Goal: Task Accomplishment & Management: Manage account settings

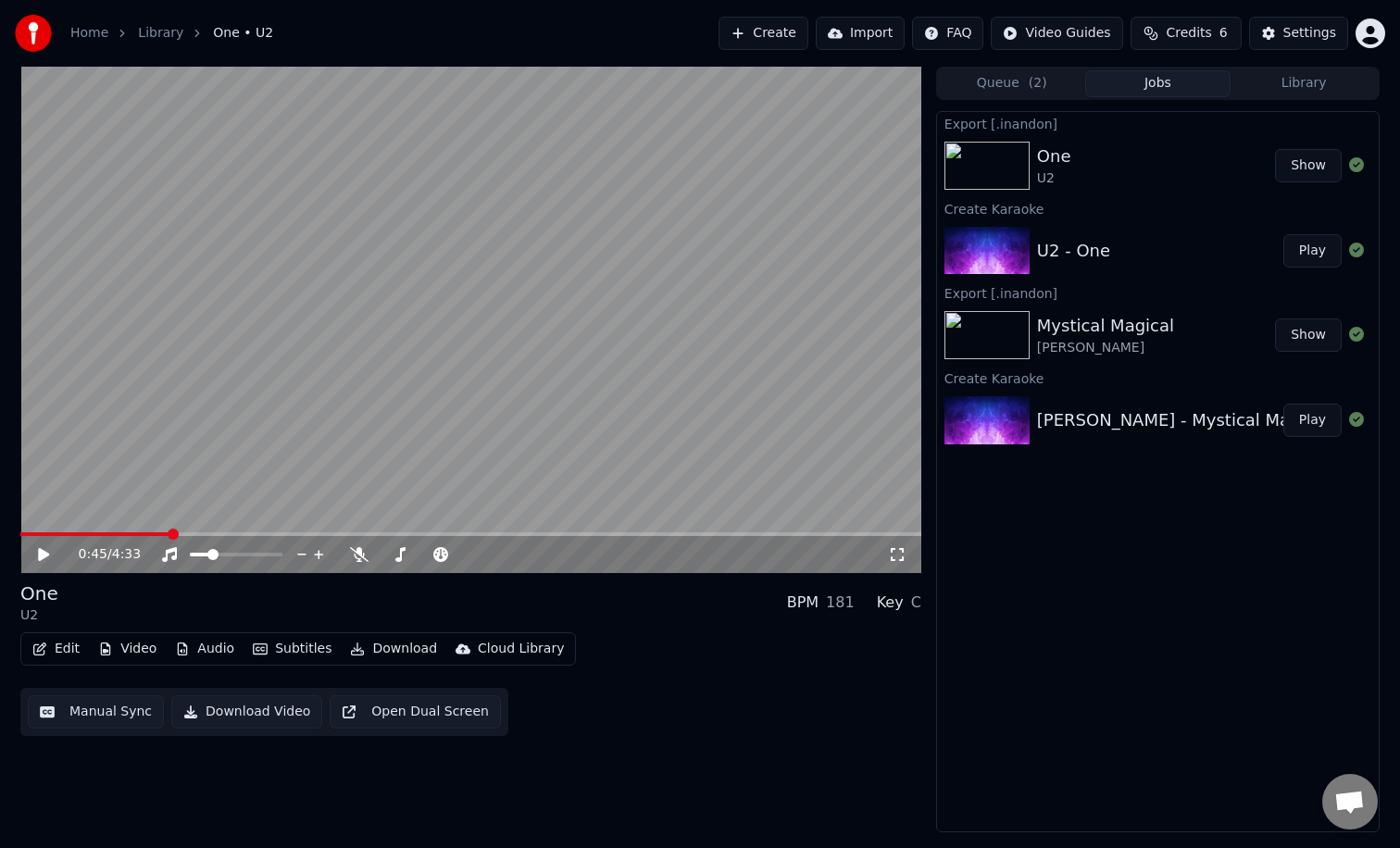
click at [46, 549] on icon at bounding box center [57, 554] width 44 height 15
click at [250, 555] on span at bounding box center [235, 555] width 93 height 4
click at [359, 551] on icon at bounding box center [359, 554] width 19 height 15
click at [1309, 164] on button "Show" at bounding box center [1307, 165] width 67 height 33
click at [1205, 32] on span "Credits" at bounding box center [1189, 33] width 46 height 19
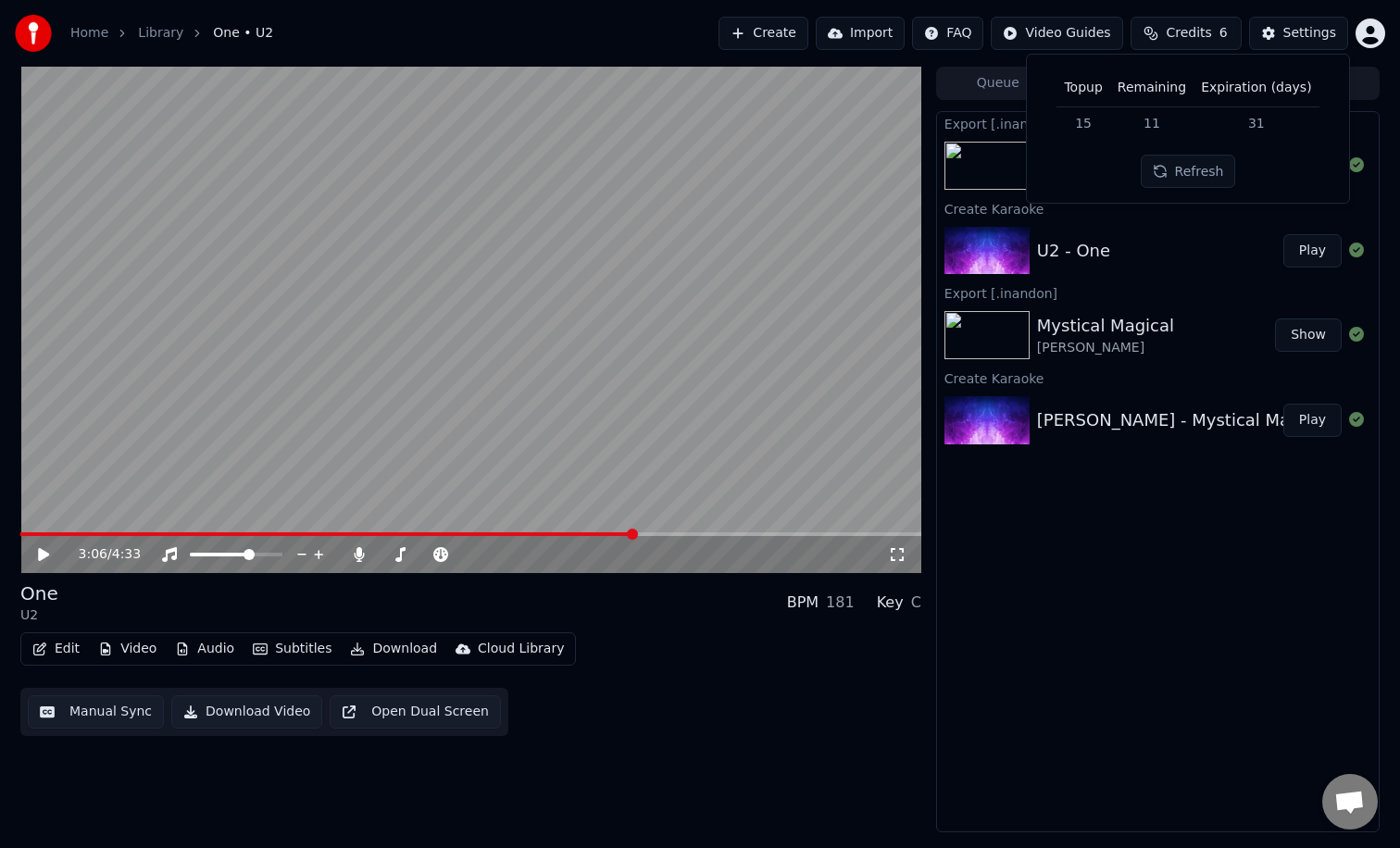
click at [1196, 177] on button "Refresh" at bounding box center [1188, 170] width 96 height 33
click at [1084, 95] on th "Topup" at bounding box center [1082, 88] width 53 height 37
click at [1084, 117] on td "15" at bounding box center [1082, 123] width 53 height 33
click at [1319, 33] on div "Settings" at bounding box center [1309, 33] width 53 height 19
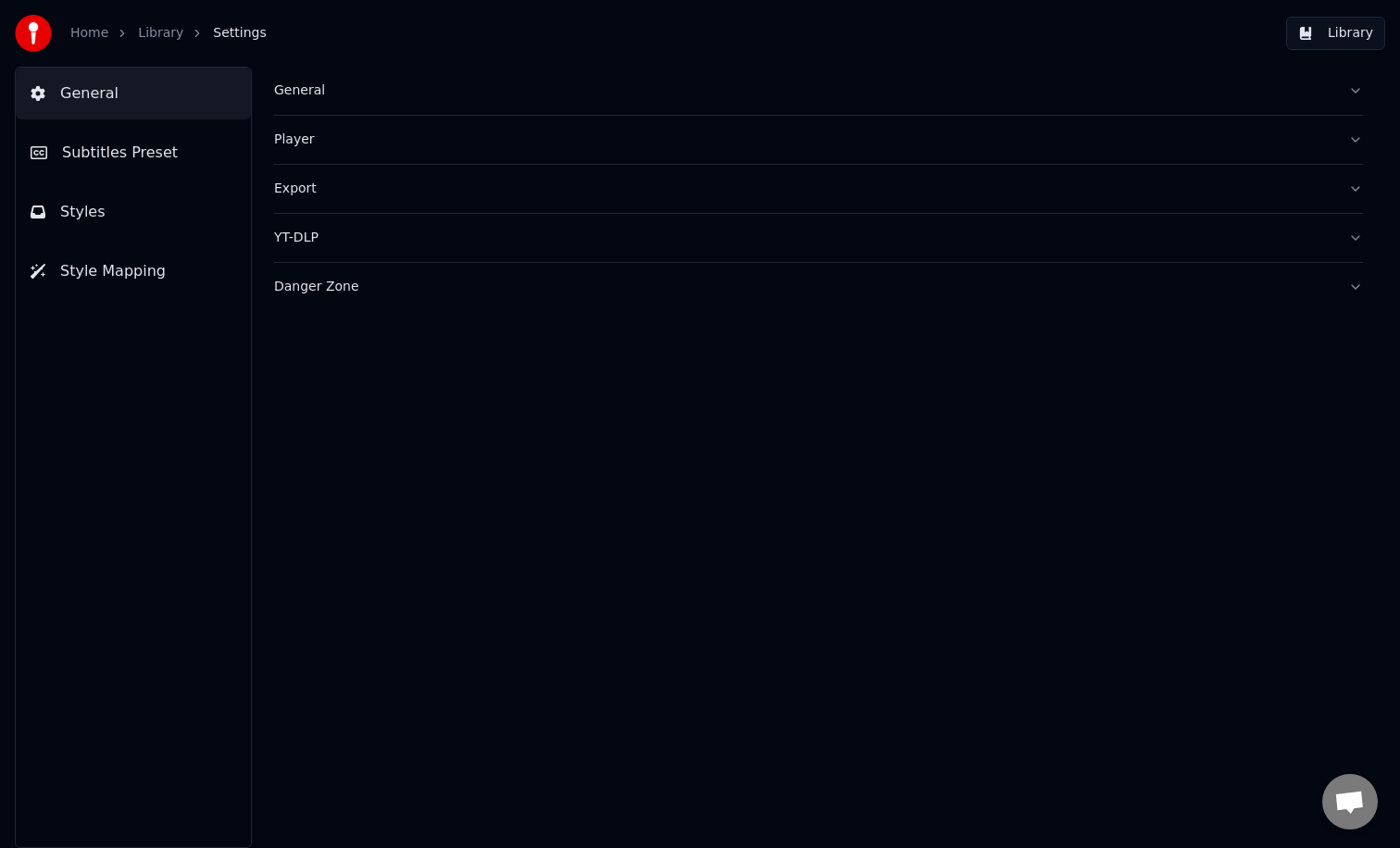
click at [54, 91] on button "General" at bounding box center [134, 94] width 235 height 52
click at [107, 20] on div "Home Library Settings" at bounding box center [140, 33] width 252 height 37
click at [92, 35] on link "Home" at bounding box center [90, 33] width 38 height 19
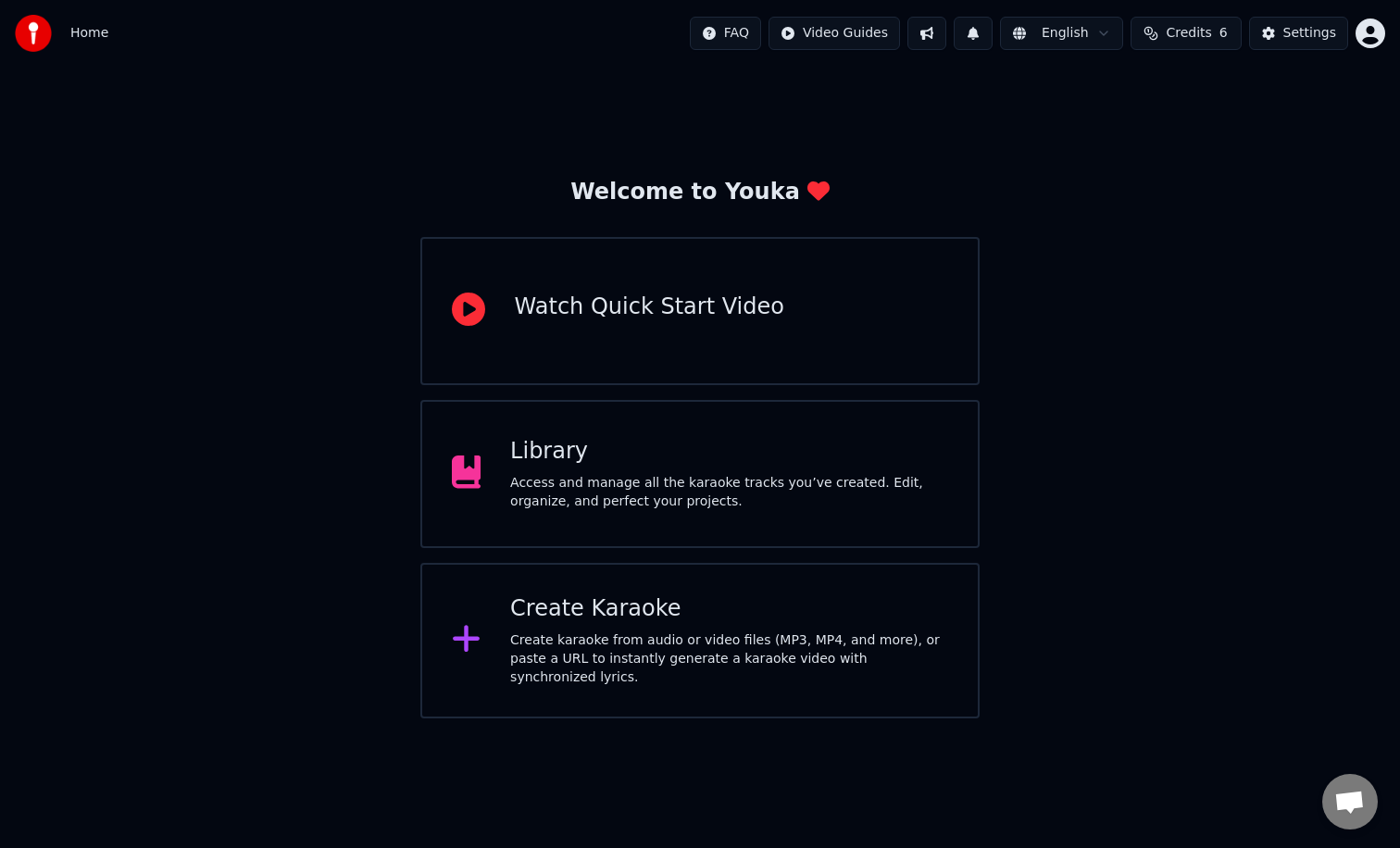
click at [1374, 38] on html "Home FAQ Video Guides English Credits 6 Settings Welcome to Youka Watch Quick S…" at bounding box center [700, 359] width 1400 height 718
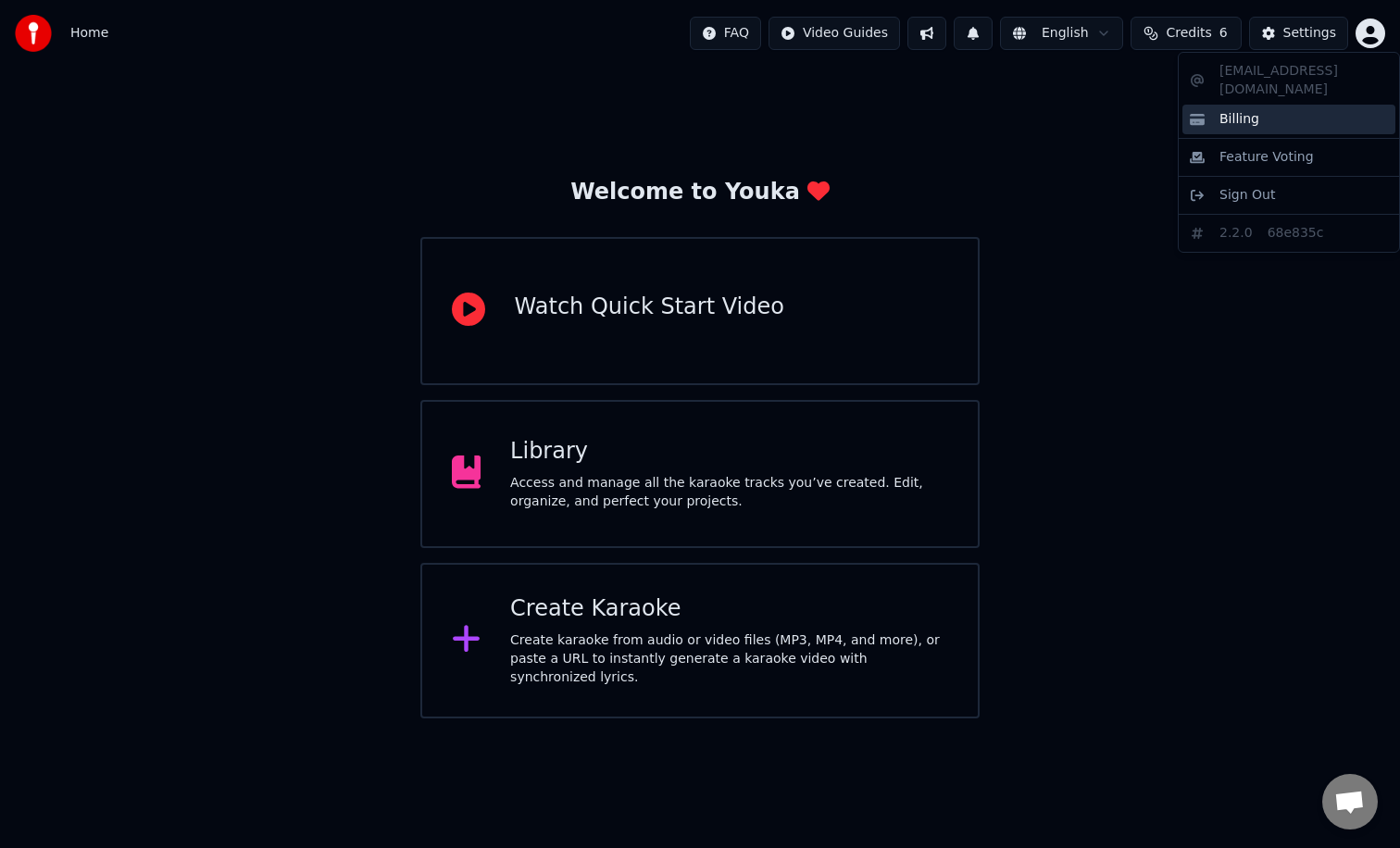
click at [1232, 111] on span "Billing" at bounding box center [1239, 120] width 40 height 19
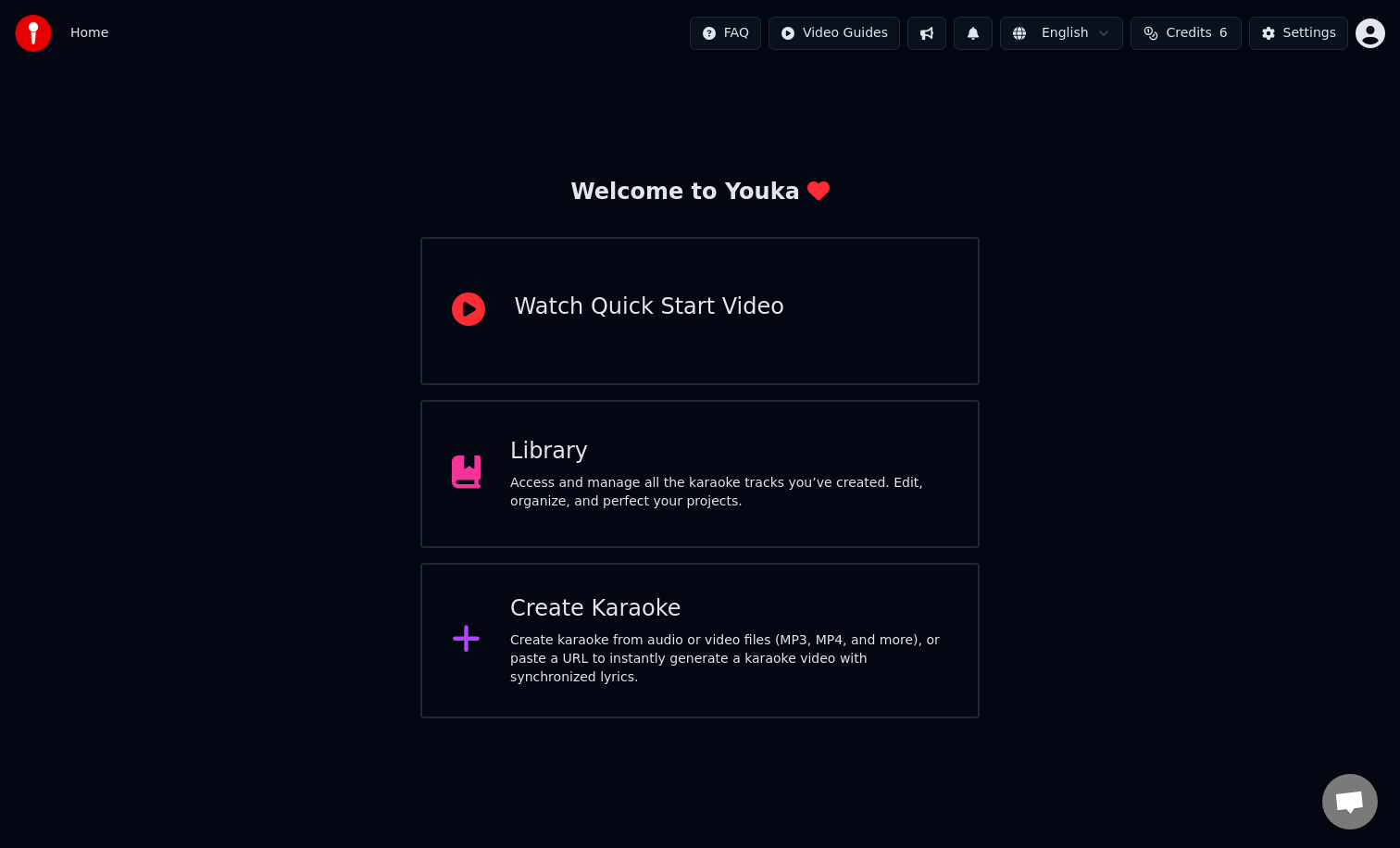
click at [1200, 36] on span "Credits" at bounding box center [1189, 33] width 46 height 19
click at [1205, 20] on button "Credits 6" at bounding box center [1185, 33] width 111 height 33
click at [1372, 28] on html "Home FAQ Video Guides English Credits 6 Settings Welcome to Youka Watch Quick S…" at bounding box center [700, 359] width 1400 height 718
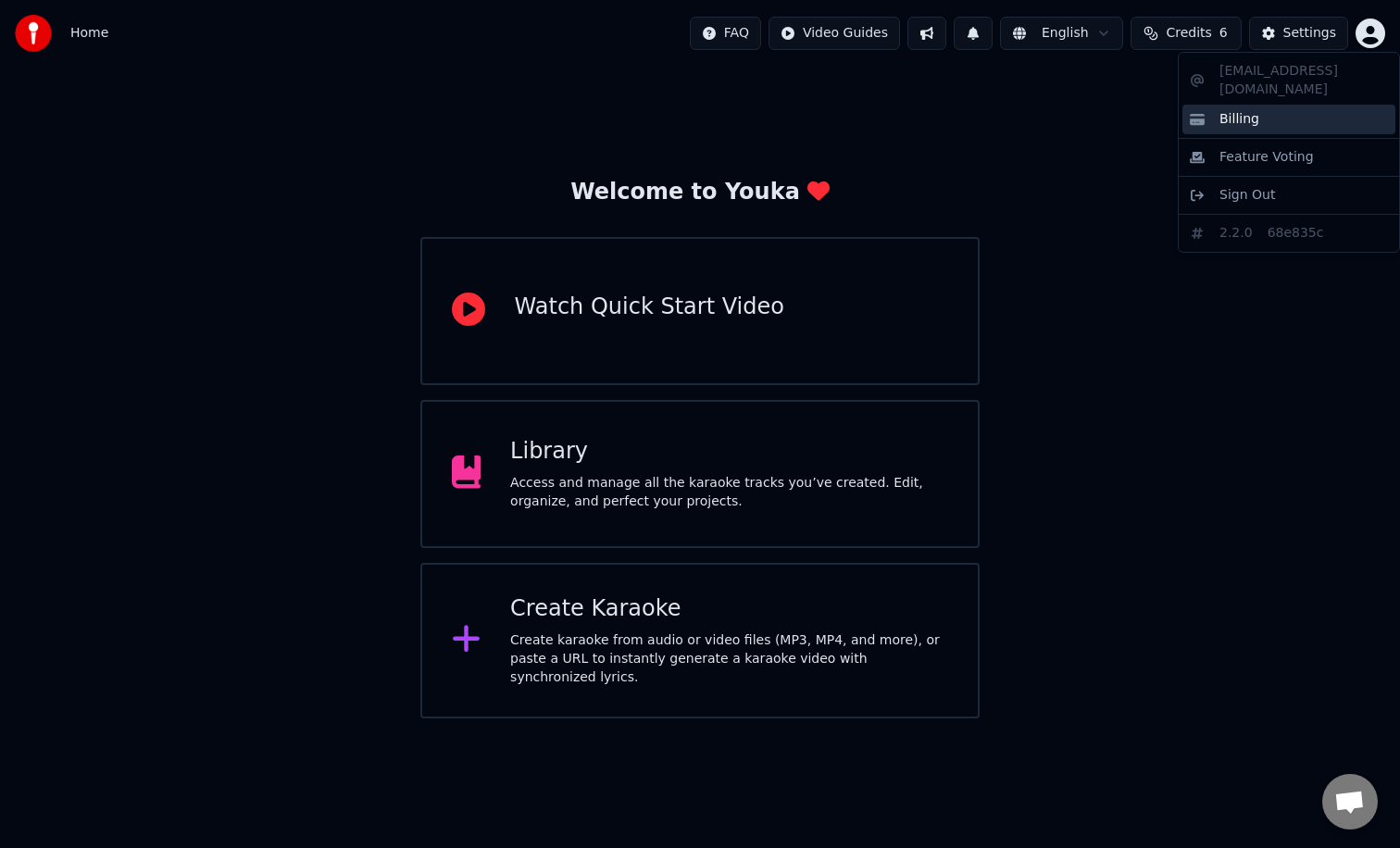
click at [1272, 113] on div "Billing" at bounding box center [1288, 120] width 213 height 30
